Goal: Find specific page/section

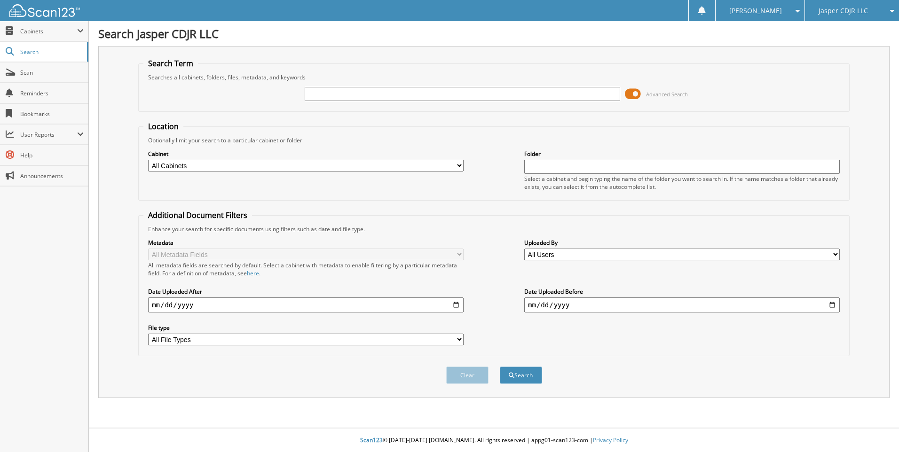
click at [332, 92] on input "text" at bounding box center [462, 94] width 315 height 14
type input "72479"
click at [500, 367] on button "Search" at bounding box center [521, 375] width 42 height 17
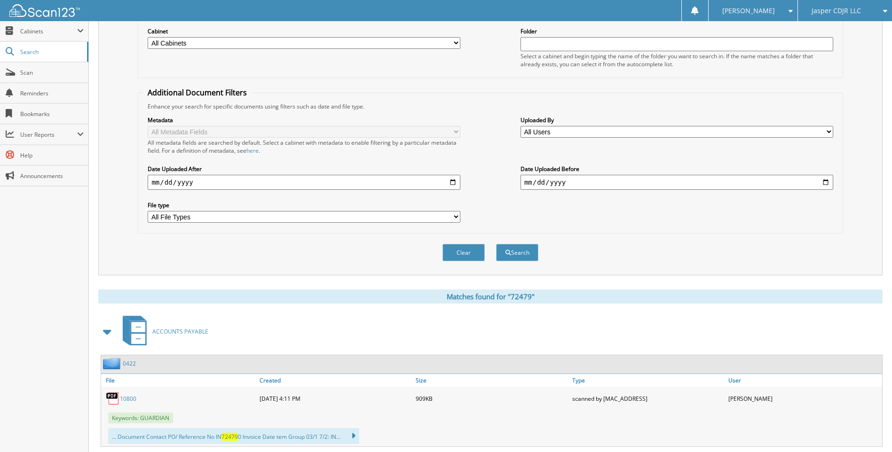
scroll to position [188, 0]
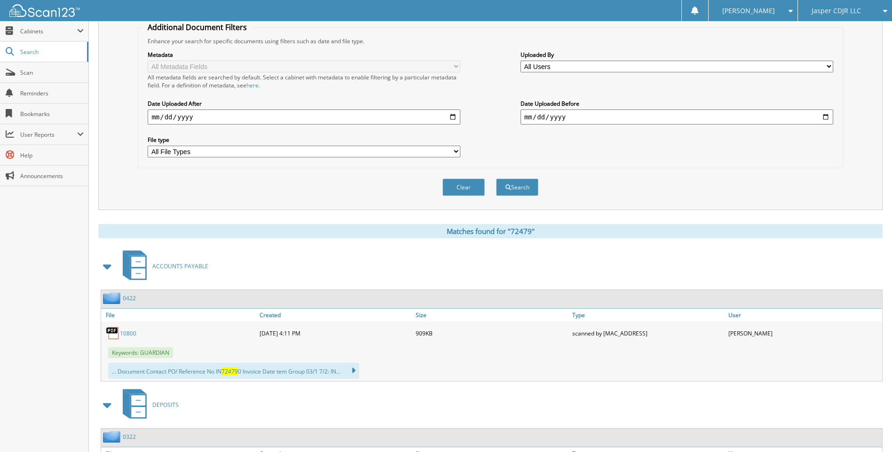
click at [107, 267] on span at bounding box center [107, 266] width 13 height 17
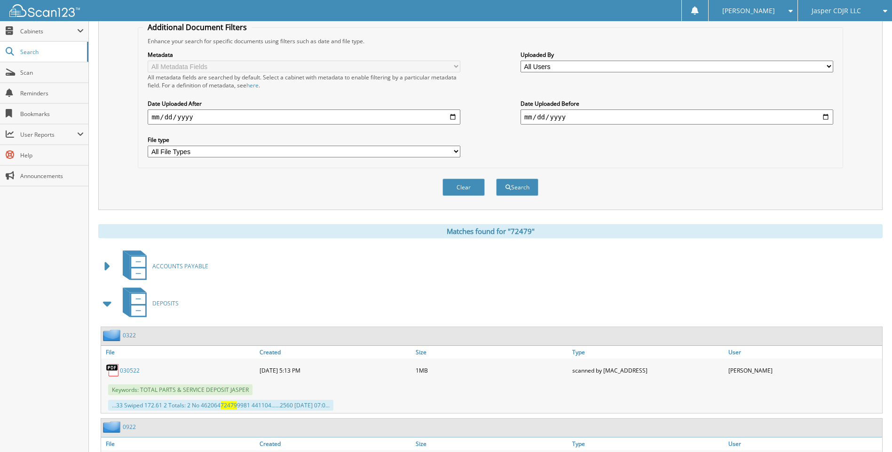
click at [110, 304] on span at bounding box center [107, 303] width 13 height 17
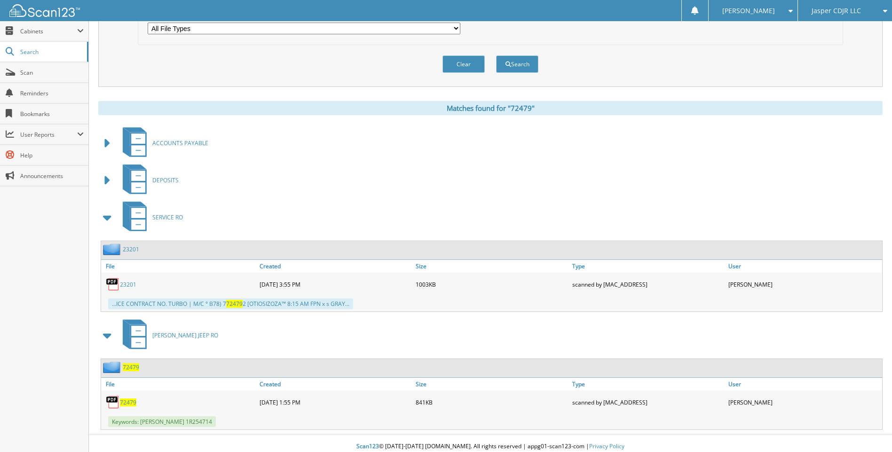
scroll to position [130, 0]
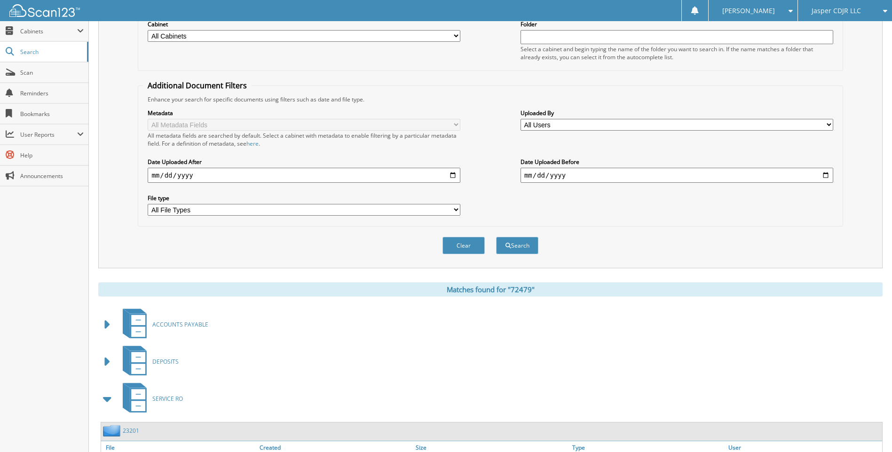
click at [825, 14] on span "Jasper CDJR LLC" at bounding box center [835, 11] width 49 height 6
click at [823, 30] on link "Open Roads Complete RV Service LLC" at bounding box center [845, 33] width 94 height 25
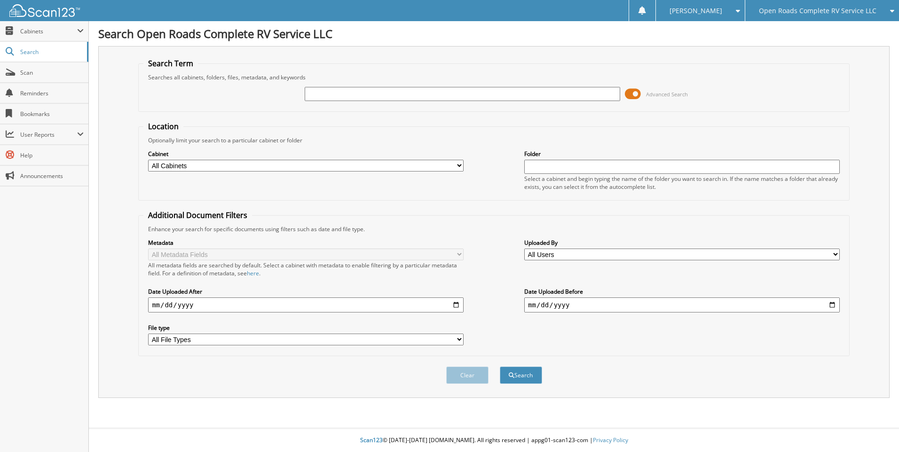
click at [324, 91] on input "text" at bounding box center [462, 94] width 315 height 14
type input "72479"
click at [500, 367] on button "Search" at bounding box center [521, 375] width 42 height 17
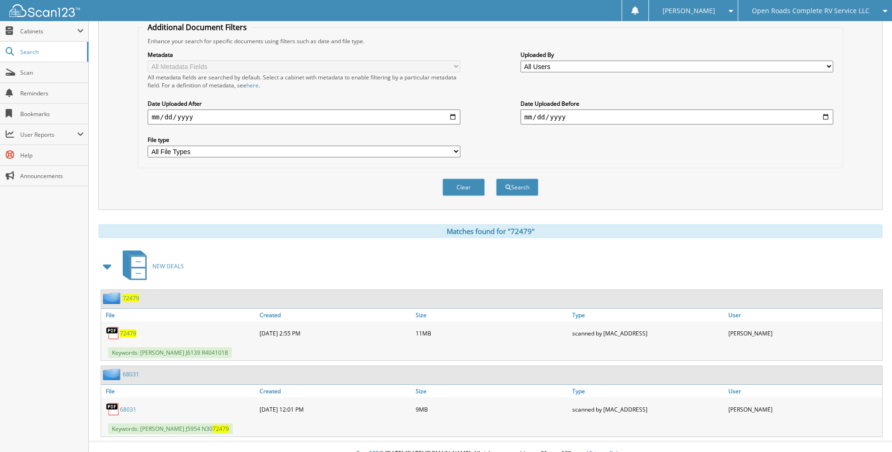
scroll to position [202, 0]
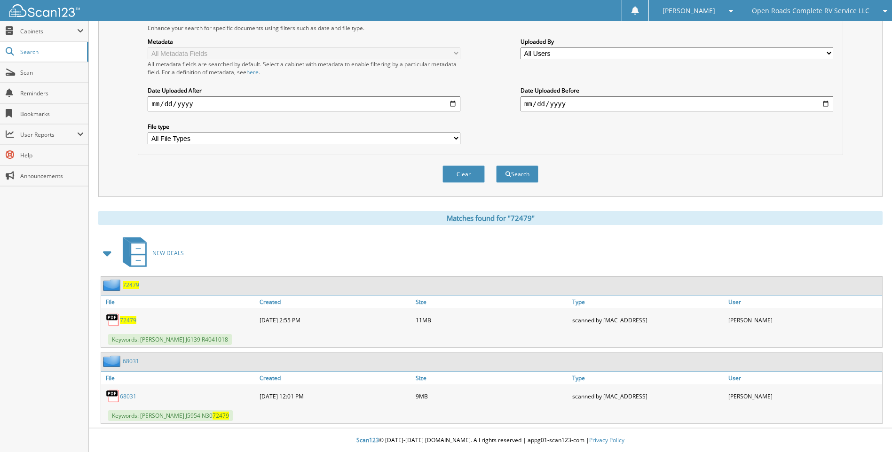
click at [124, 321] on span "72479" at bounding box center [128, 320] width 16 height 8
